Goal: Task Accomplishment & Management: Use online tool/utility

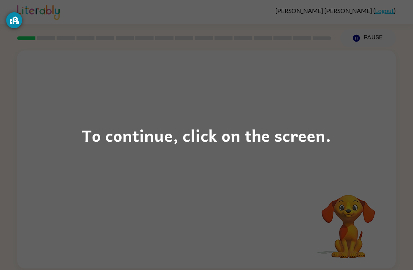
click at [235, 123] on div "To continue, click on the screen." at bounding box center [206, 135] width 249 height 26
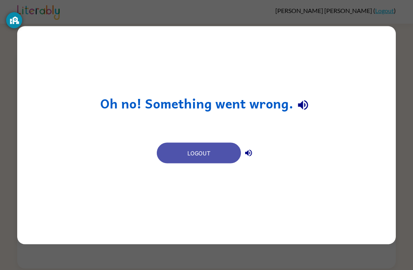
click at [187, 158] on button "Logout" at bounding box center [199, 153] width 84 height 21
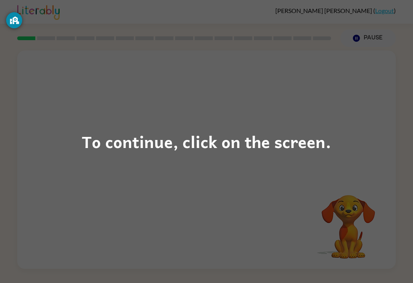
click at [200, 144] on div "To continue, click on the screen." at bounding box center [206, 142] width 249 height 26
click at [210, 158] on div "To continue, click on the screen." at bounding box center [206, 141] width 413 height 283
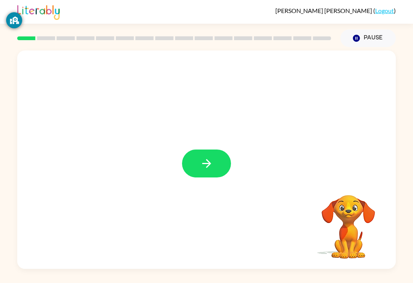
click at [207, 167] on icon "button" at bounding box center [206, 163] width 9 height 9
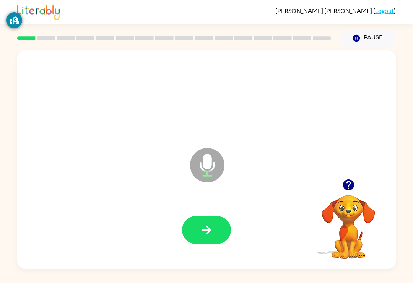
click at [205, 230] on icon "button" at bounding box center [206, 229] width 13 height 13
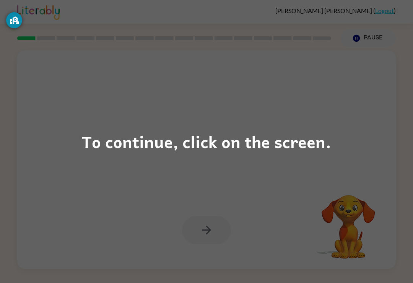
click at [105, 145] on div "To continue, click on the screen." at bounding box center [206, 142] width 249 height 26
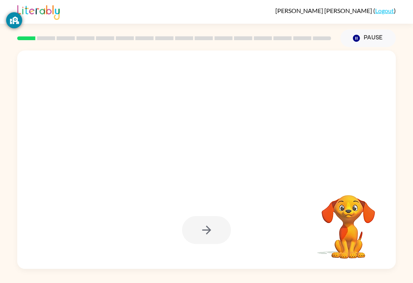
click at [228, 145] on div at bounding box center [188, 146] width 327 height 28
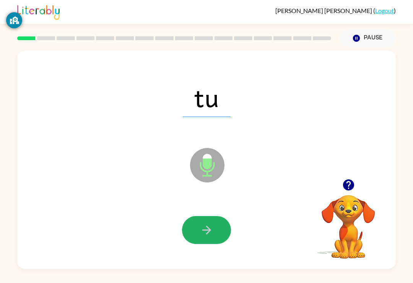
click at [194, 236] on button "button" at bounding box center [206, 230] width 49 height 28
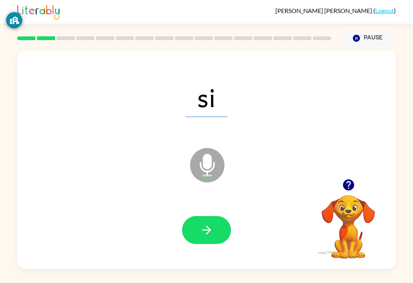
click at [218, 224] on button "button" at bounding box center [206, 230] width 49 height 28
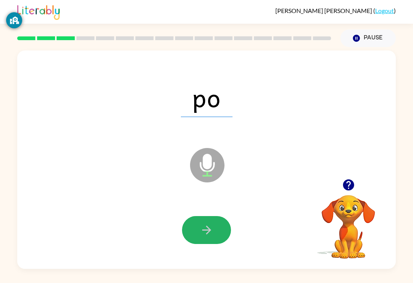
click at [204, 223] on button "button" at bounding box center [206, 230] width 49 height 28
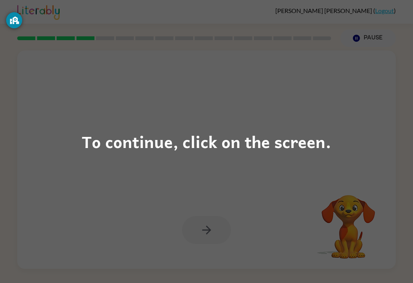
click at [250, 143] on div "To continue, click on the screen." at bounding box center [206, 142] width 249 height 26
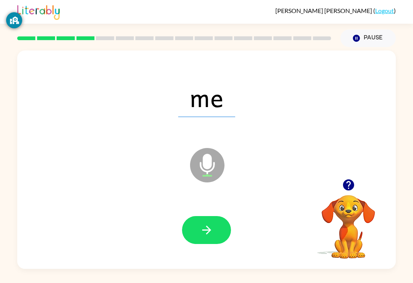
click at [208, 218] on button "button" at bounding box center [206, 230] width 49 height 28
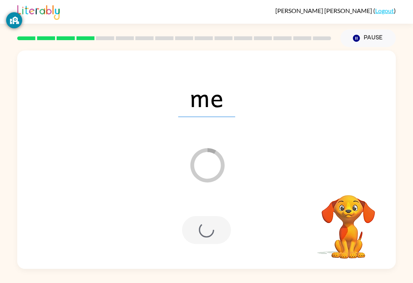
click at [203, 234] on div at bounding box center [206, 230] width 49 height 28
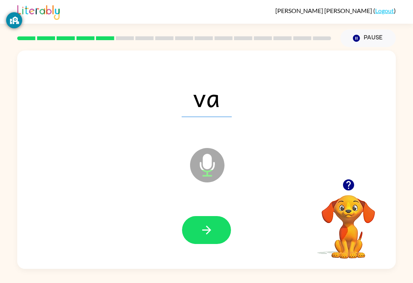
click at [200, 235] on icon "button" at bounding box center [206, 229] width 13 height 13
click at [201, 218] on button "button" at bounding box center [206, 230] width 49 height 28
click at [195, 241] on button "button" at bounding box center [206, 230] width 49 height 28
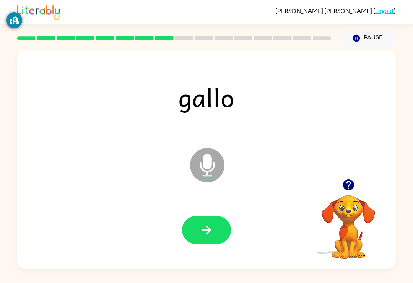
click at [220, 228] on button "button" at bounding box center [206, 230] width 49 height 28
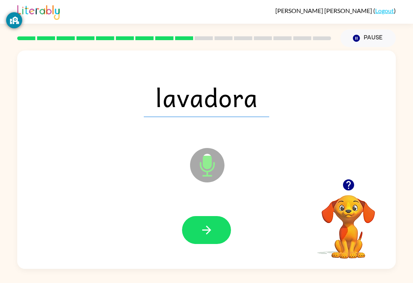
click at [198, 244] on button "button" at bounding box center [206, 230] width 49 height 28
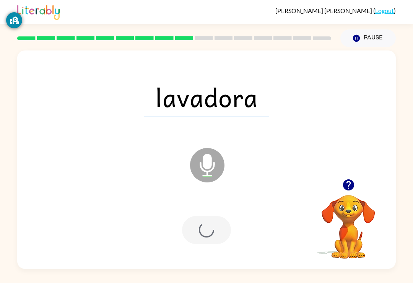
click at [208, 224] on div at bounding box center [206, 230] width 49 height 28
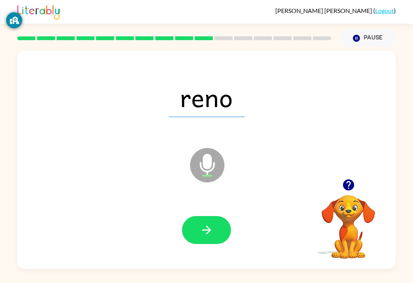
scroll to position [1, 0]
click at [202, 221] on button "button" at bounding box center [206, 230] width 49 height 28
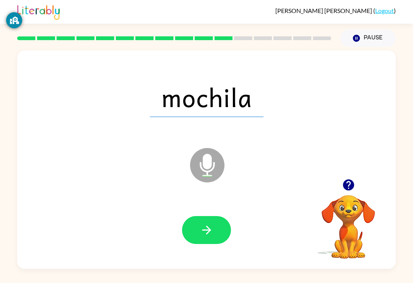
scroll to position [4, 0]
click at [200, 238] on button "button" at bounding box center [206, 230] width 49 height 28
click at [200, 238] on div at bounding box center [206, 230] width 49 height 28
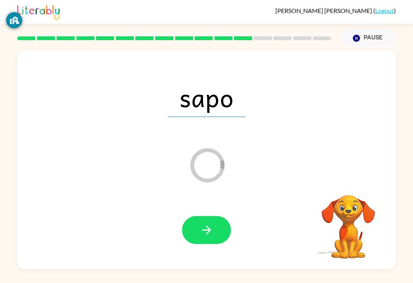
click at [197, 212] on div at bounding box center [206, 230] width 363 height 63
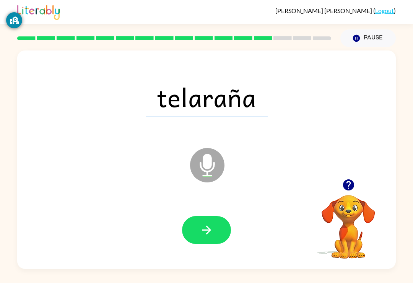
click at [205, 226] on icon "button" at bounding box center [206, 229] width 13 height 13
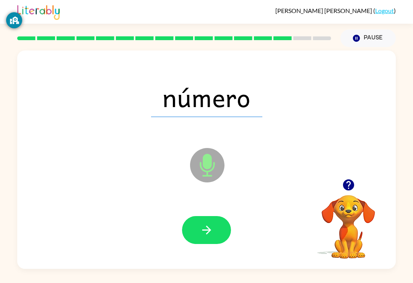
click at [218, 230] on button "button" at bounding box center [206, 230] width 49 height 28
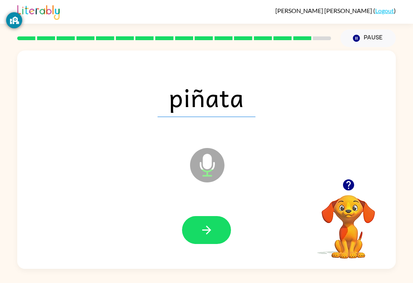
click at [200, 234] on button "button" at bounding box center [206, 230] width 49 height 28
